Goal: Task Accomplishment & Management: Use online tool/utility

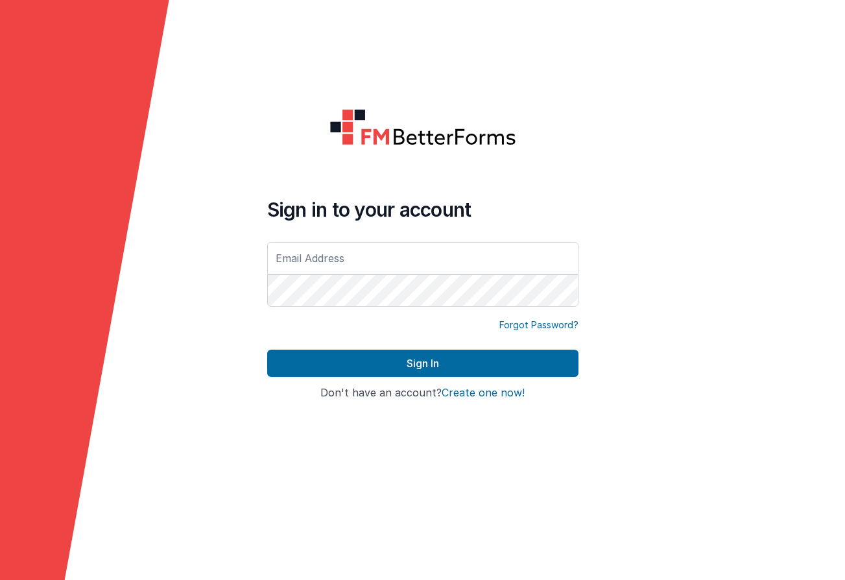
type input "[EMAIL_ADDRESS][DOMAIN_NAME]"
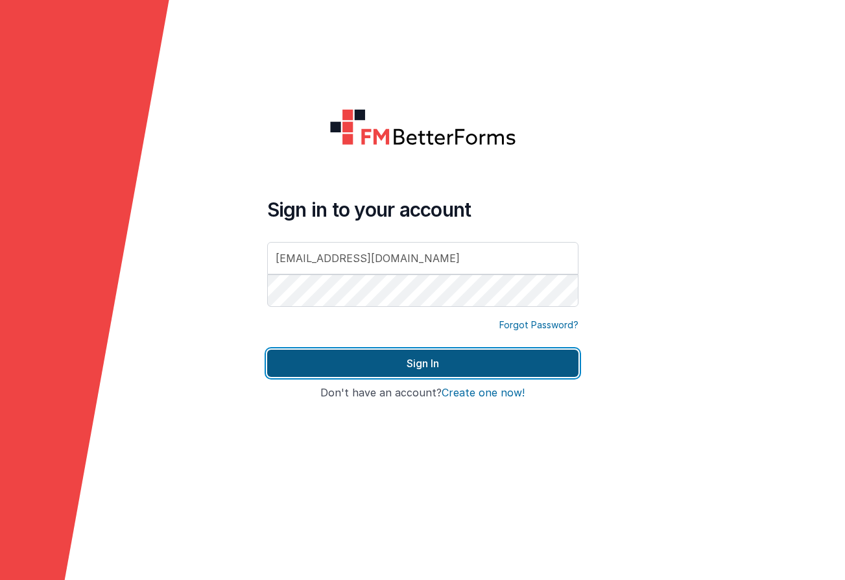
click at [412, 364] on button "Sign In" at bounding box center [422, 362] width 311 height 27
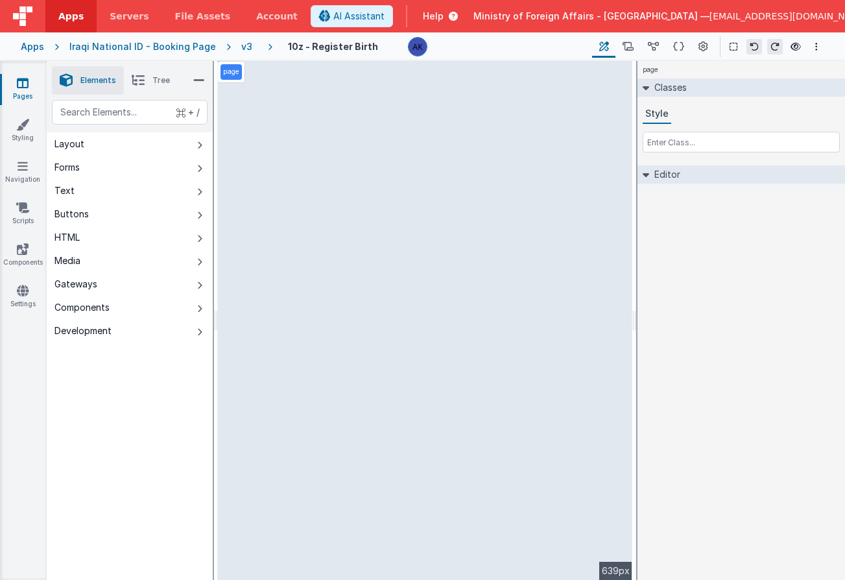
click at [241, 47] on div "v3" at bounding box center [249, 46] width 16 height 13
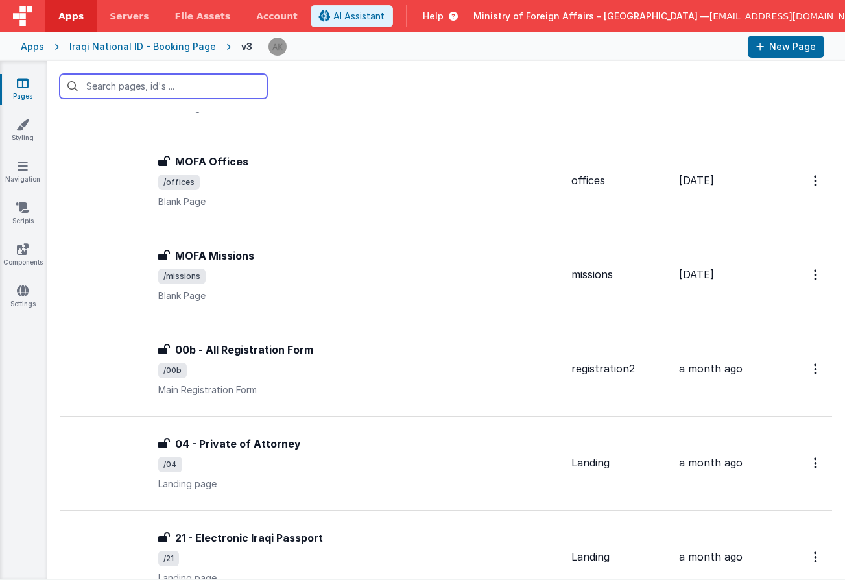
scroll to position [1514, 0]
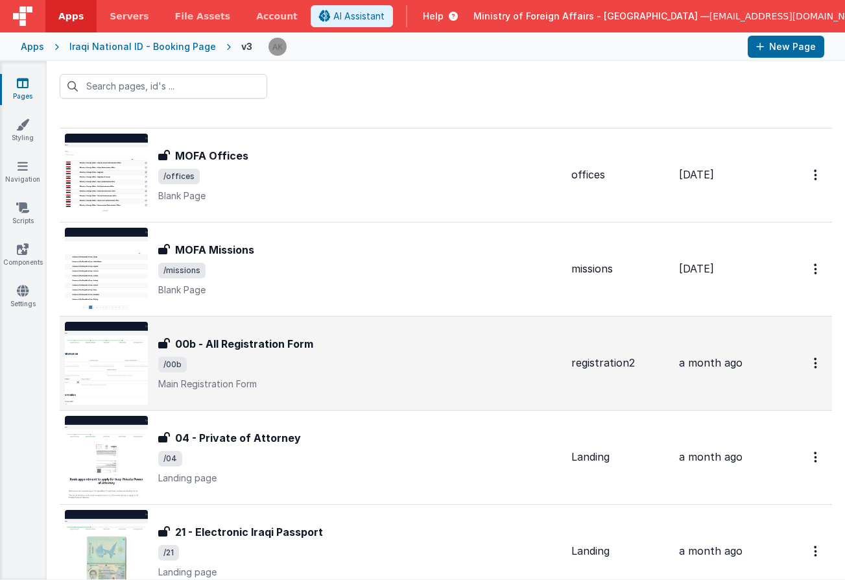
click at [140, 371] on img at bounding box center [106, 363] width 83 height 83
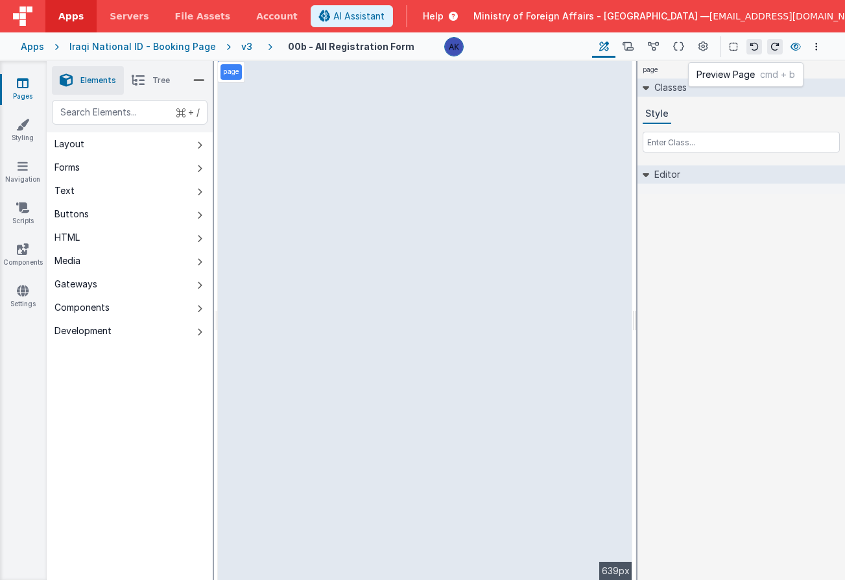
click at [799, 46] on icon at bounding box center [795, 46] width 10 height 9
